Goal: Find specific page/section: Find specific page/section

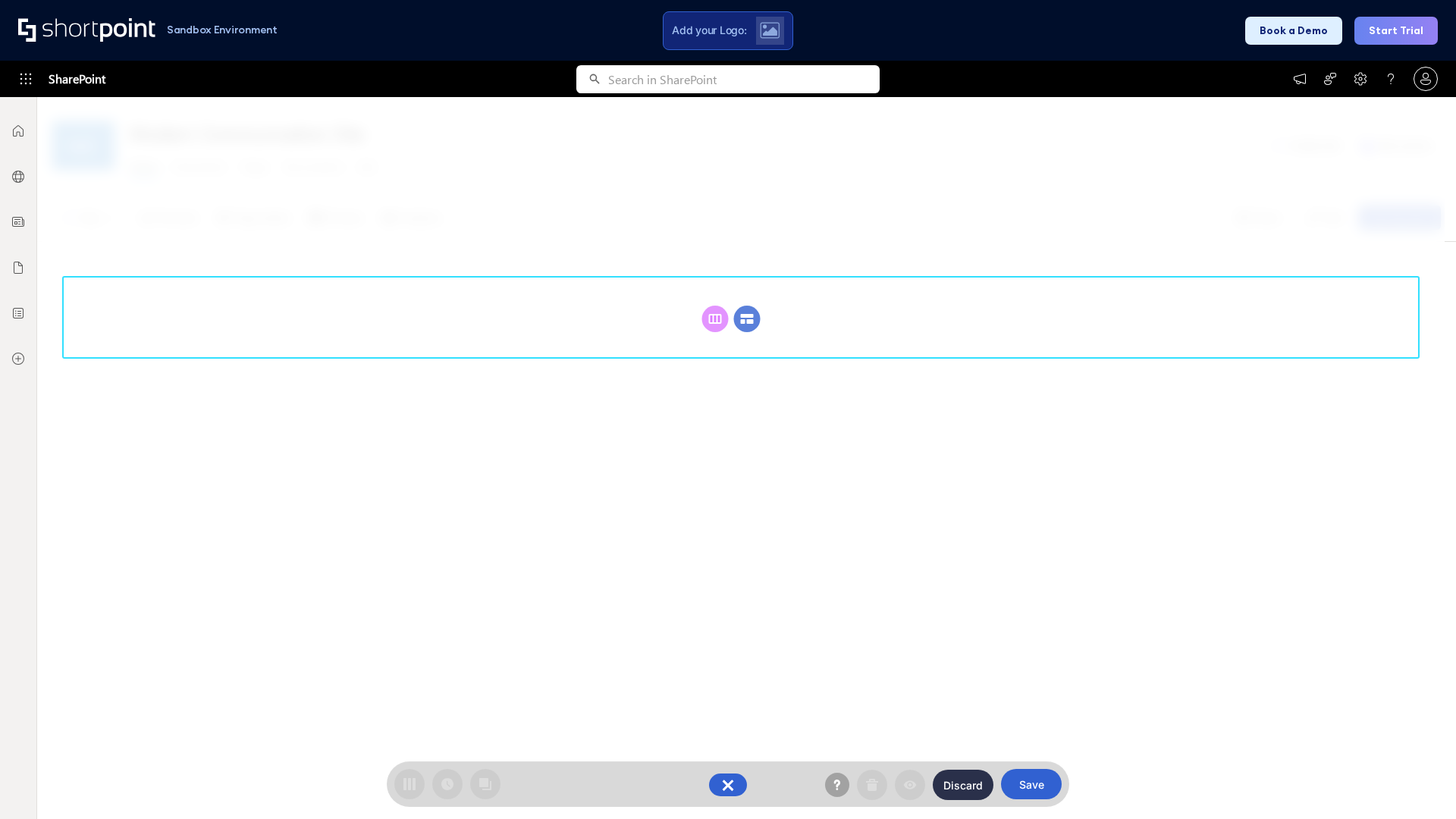
scroll to position [208, 0]
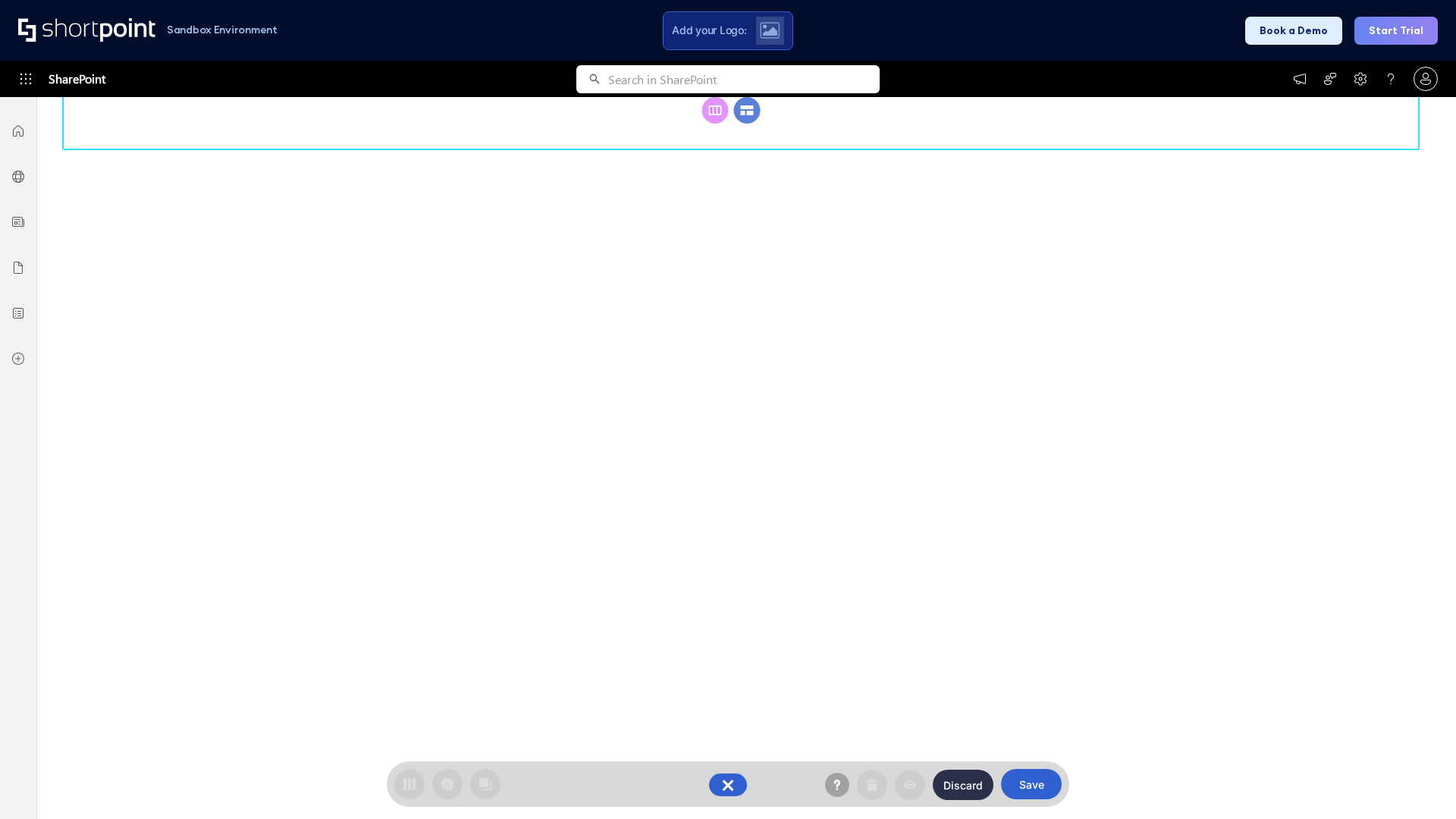
click at [747, 124] on circle at bounding box center [747, 110] width 27 height 27
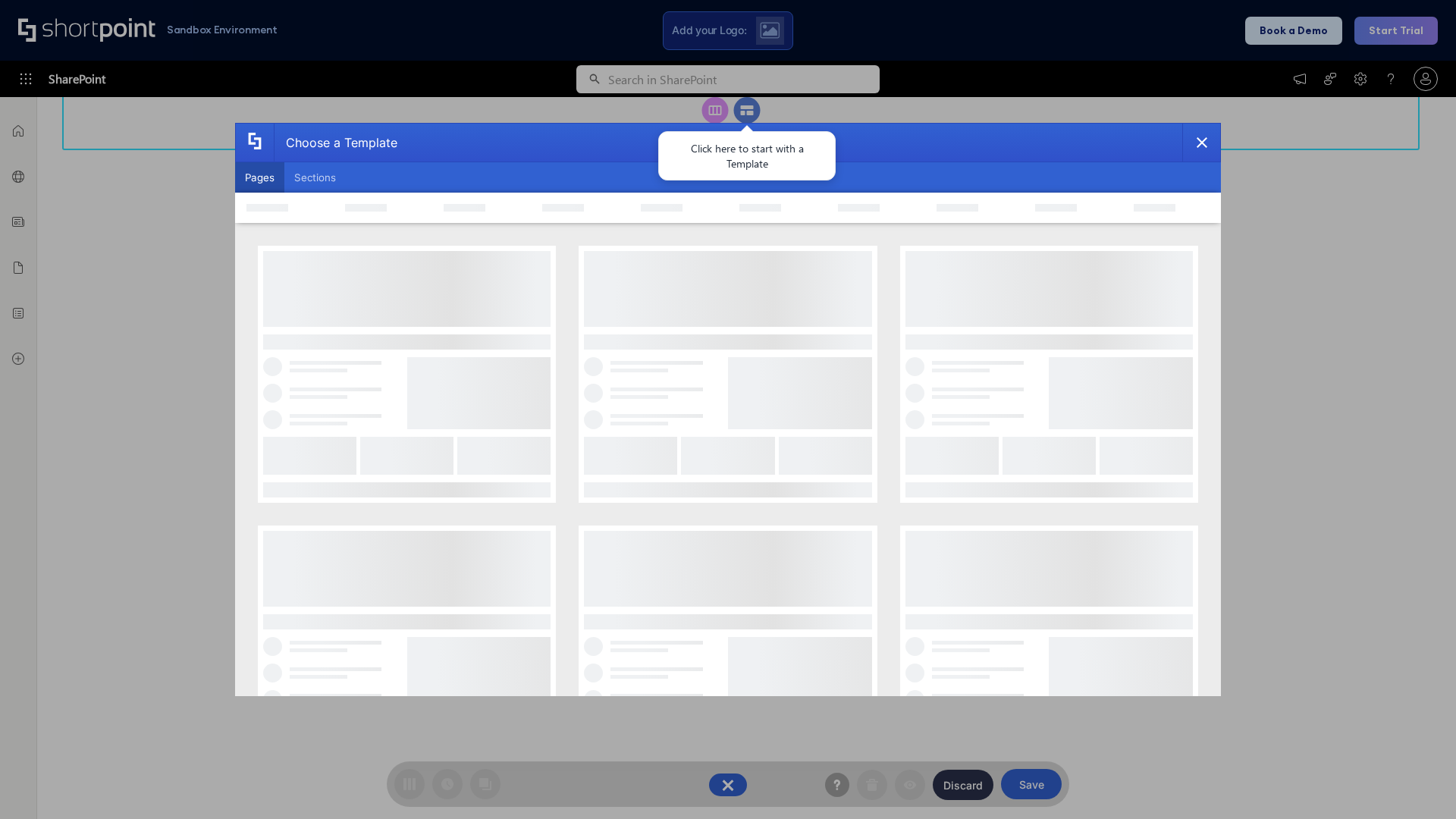
scroll to position [0, 0]
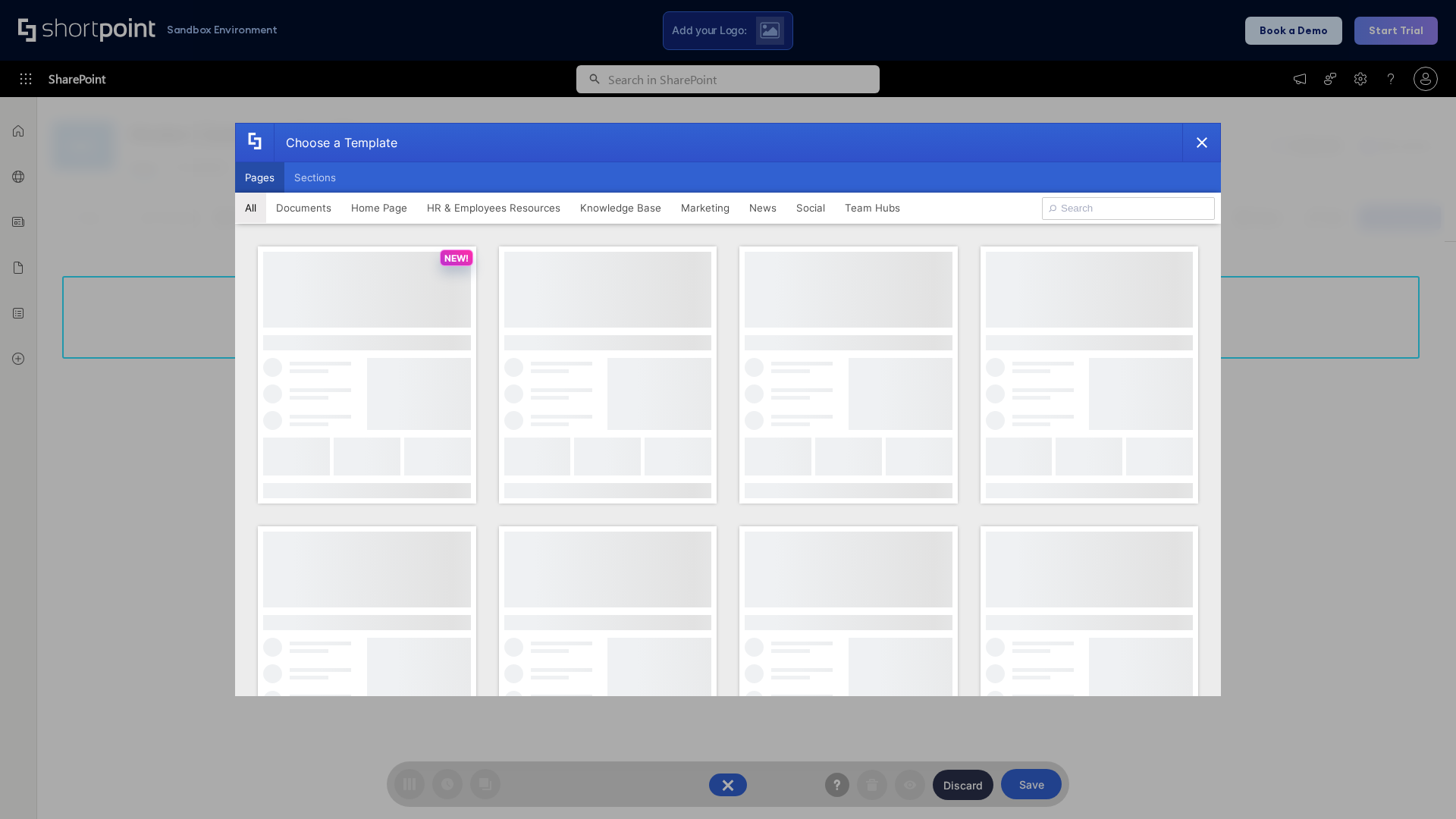
click at [260, 178] on button "Pages" at bounding box center [259, 178] width 49 height 31
type input "Intranet Layout 3"
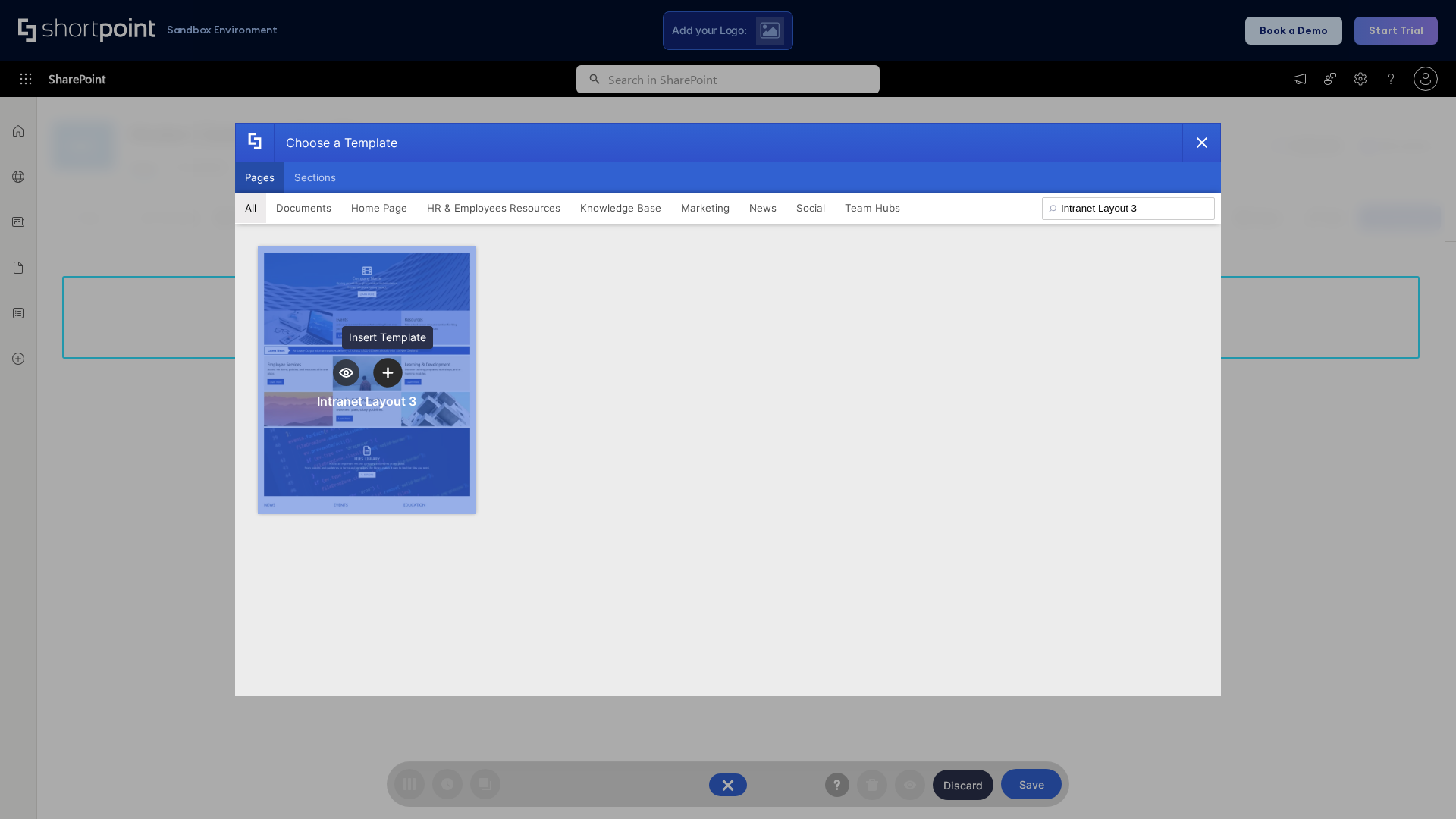
click at [387, 373] on icon "template selector" at bounding box center [387, 372] width 11 height 11
